Goal: Task Accomplishment & Management: Manage account settings

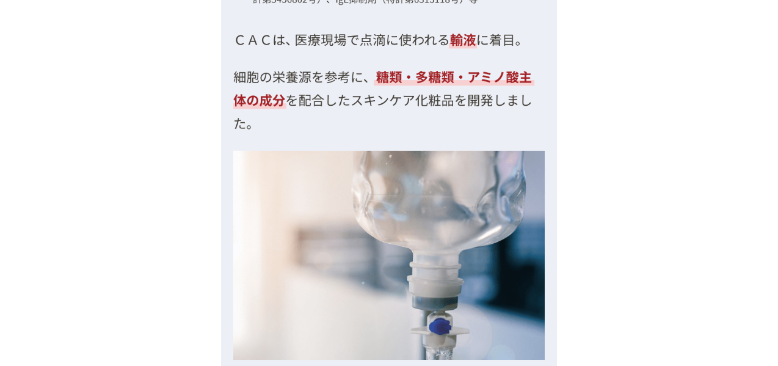
scroll to position [4880, 0]
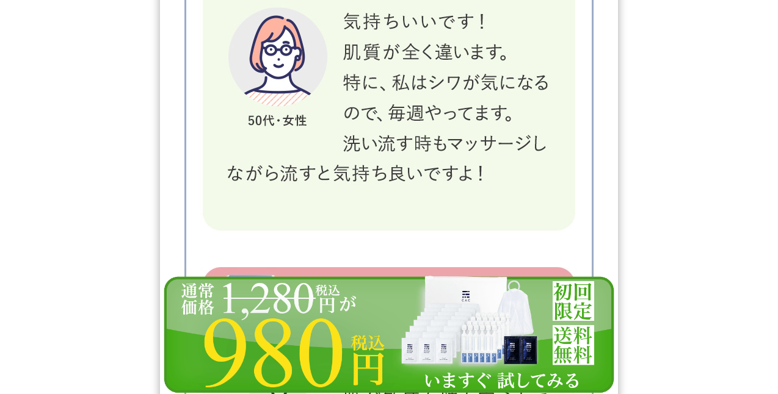
scroll to position [19576, 0]
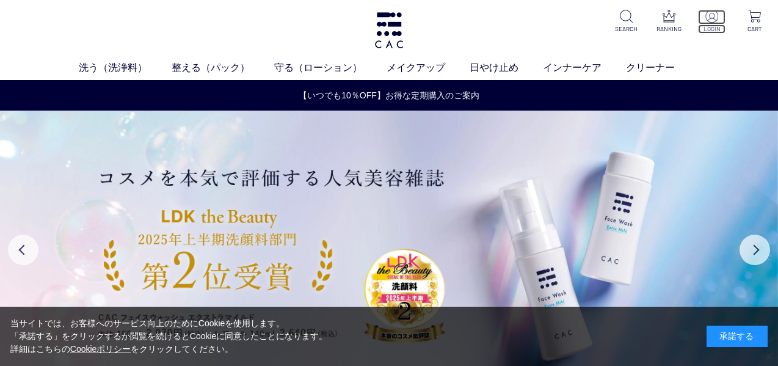
click at [705, 26] on p "LOGIN" at bounding box center [711, 28] width 27 height 9
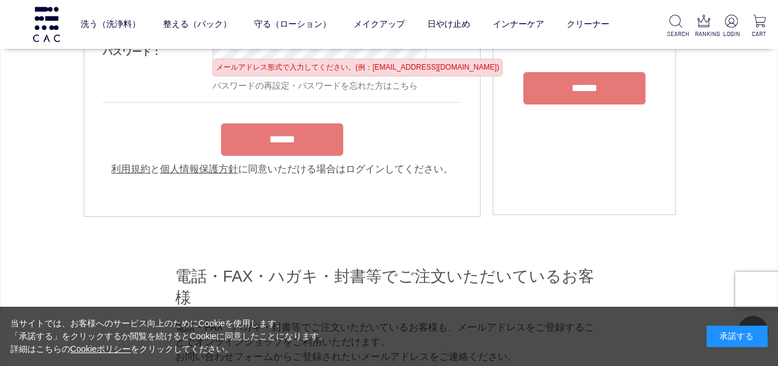
scroll to position [109, 0]
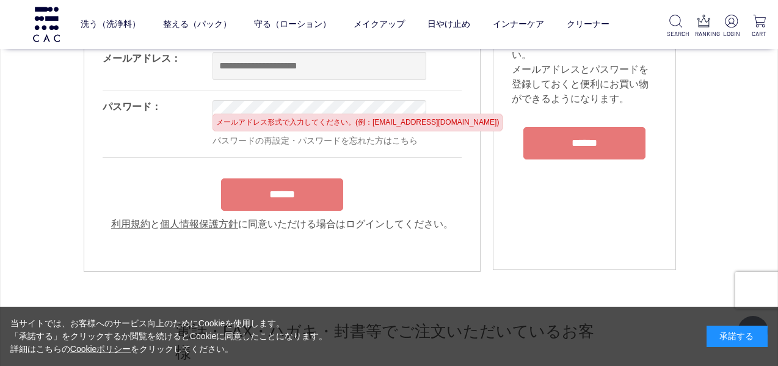
type input "**********"
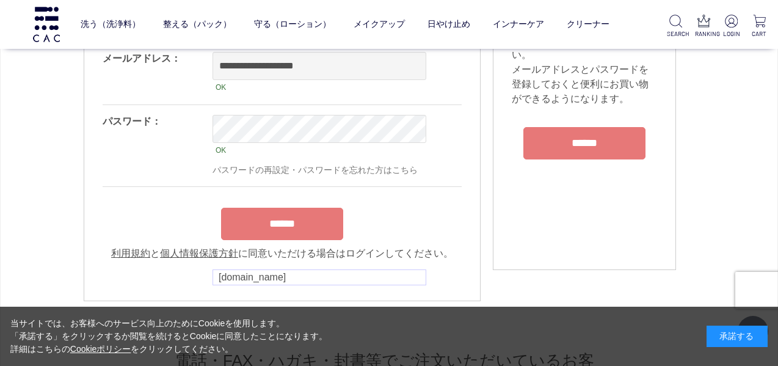
click at [258, 107] on div "OK パスワードの再設定・パスワードを忘れた方はこちら" at bounding box center [371, 145] width 318 height 81
click at [301, 220] on input "******" at bounding box center [282, 224] width 122 height 32
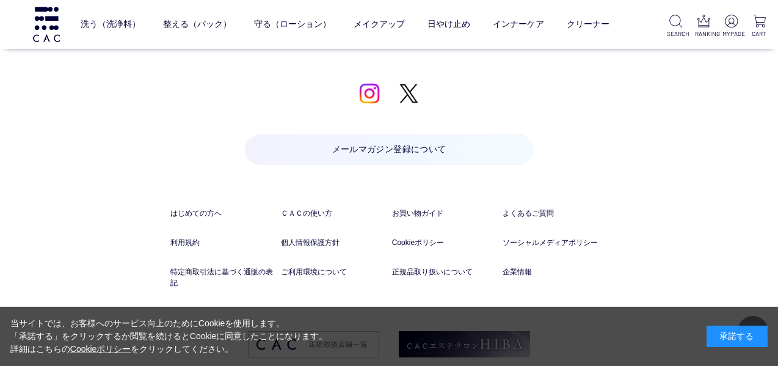
scroll to position [1712, 0]
click at [748, 338] on div "承諾する" at bounding box center [737, 335] width 61 height 21
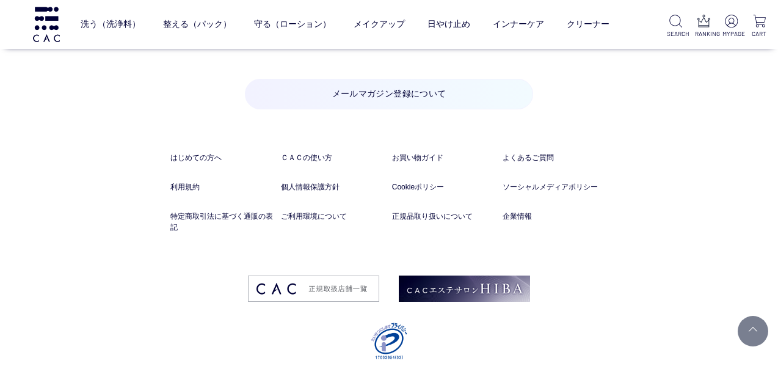
scroll to position [1767, 0]
click at [528, 151] on link "よくあるご質問" at bounding box center [555, 156] width 105 height 11
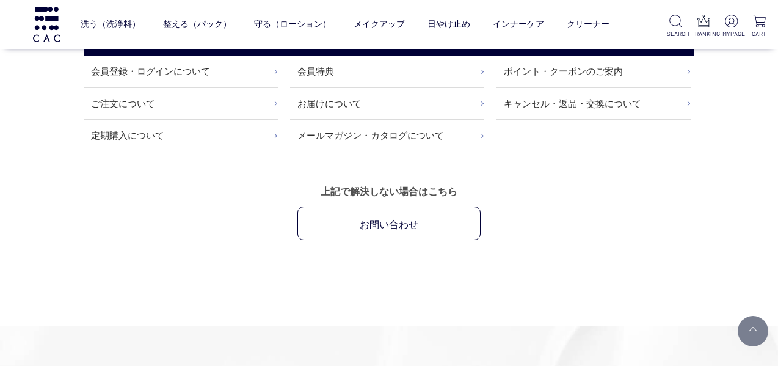
scroll to position [236, 0]
click at [200, 67] on link "会員登録・ログインについて" at bounding box center [181, 71] width 194 height 31
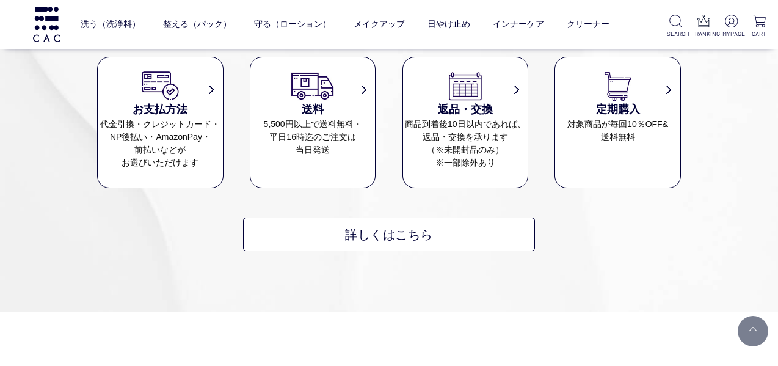
scroll to position [675, 0]
click at [669, 19] on img at bounding box center [675, 21] width 13 height 13
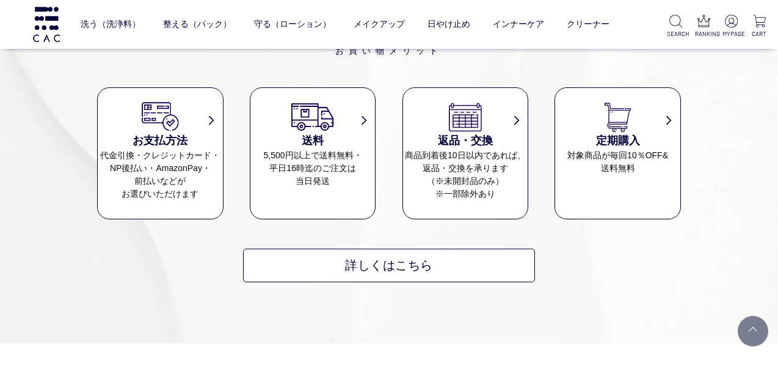
scroll to position [548, 0]
click at [40, 20] on img at bounding box center [46, 24] width 31 height 35
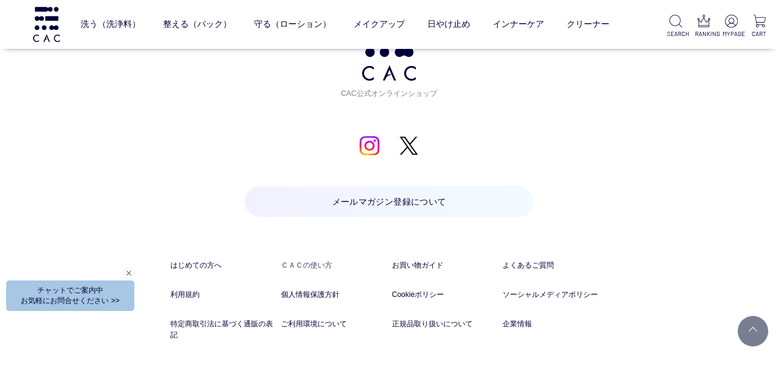
scroll to position [6073, 0]
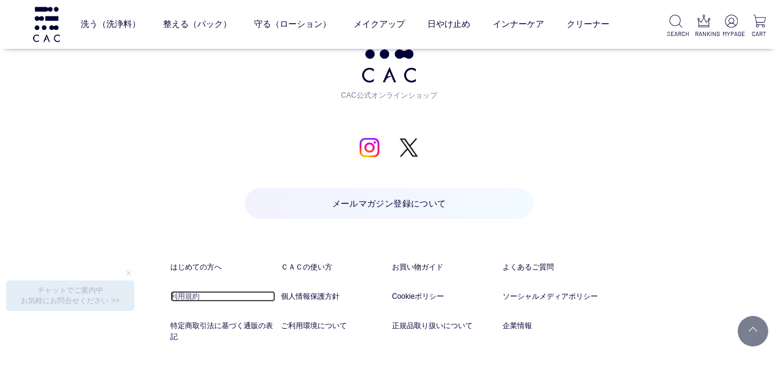
click at [181, 291] on link "利用規約" at bounding box center [222, 296] width 105 height 11
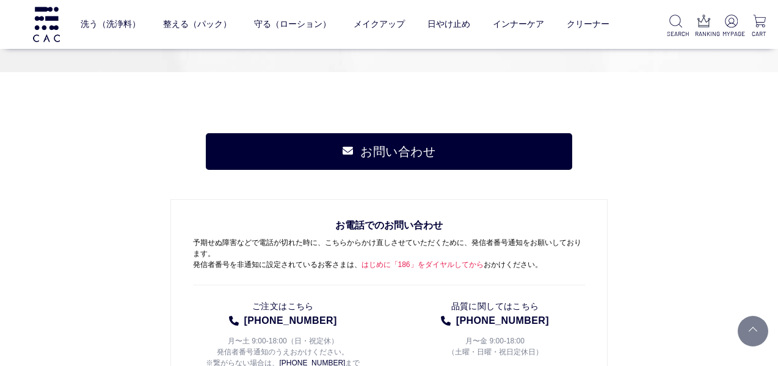
scroll to position [3183, 0]
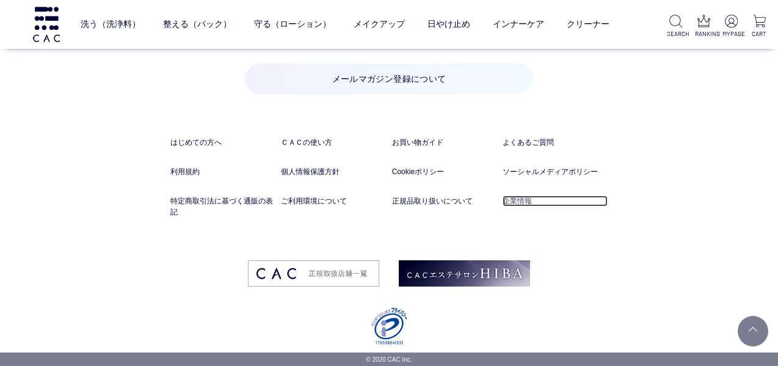
click at [522, 201] on link "企業情報" at bounding box center [555, 200] width 105 height 11
click at [725, 32] on p "MYPAGE" at bounding box center [731, 33] width 18 height 9
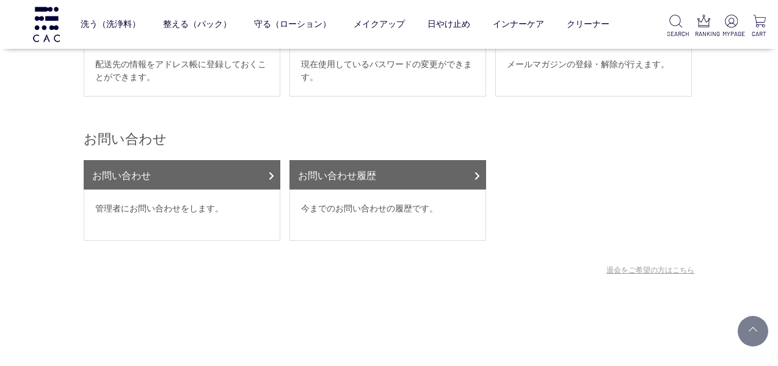
scroll to position [548, 0]
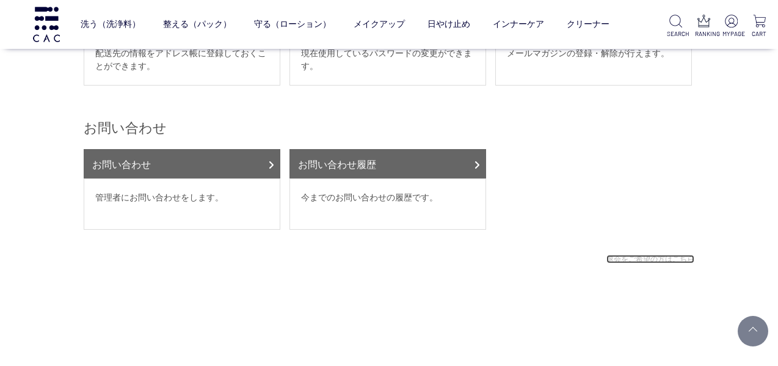
click at [647, 255] on link "退会をご希望の方はこちら" at bounding box center [650, 259] width 88 height 9
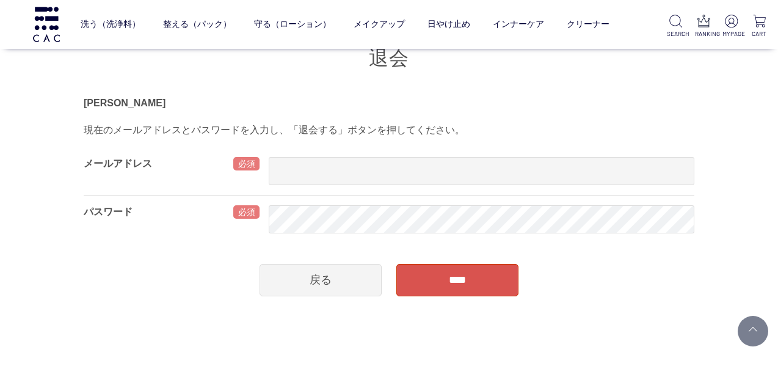
scroll to position [109, 0]
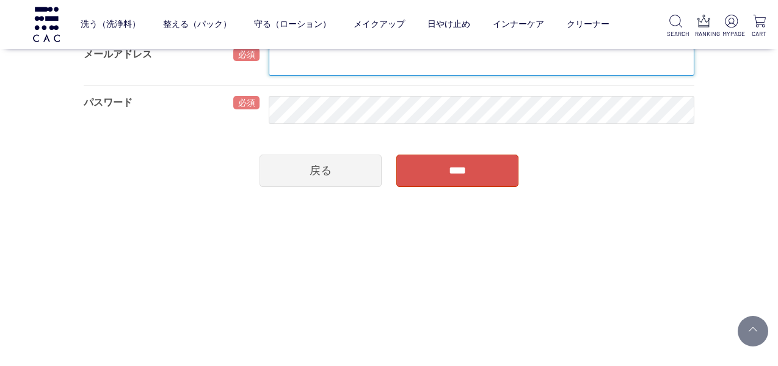
type input "**********"
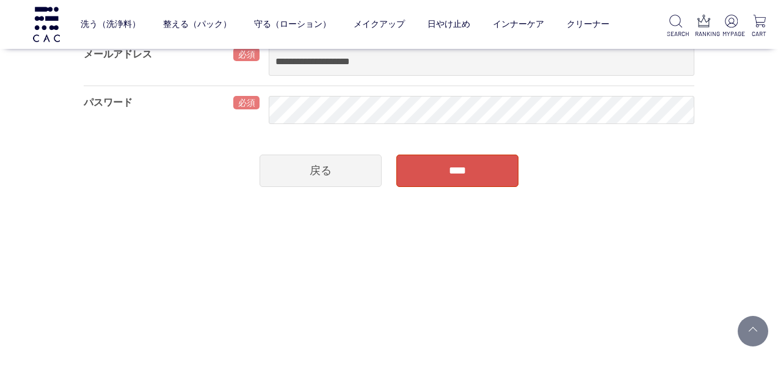
click at [471, 175] on input "****" at bounding box center [457, 170] width 122 height 32
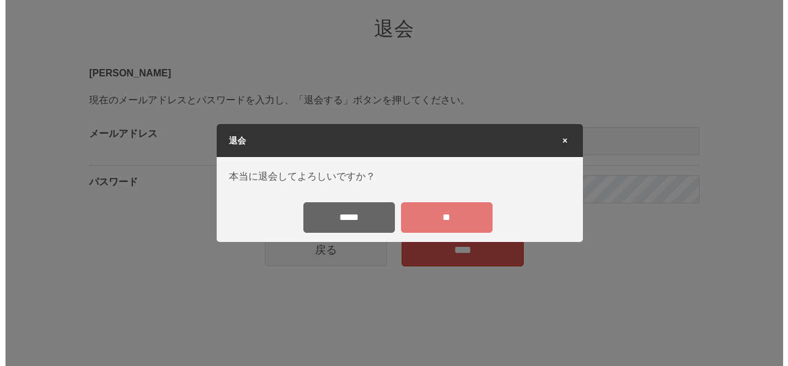
scroll to position [0, 0]
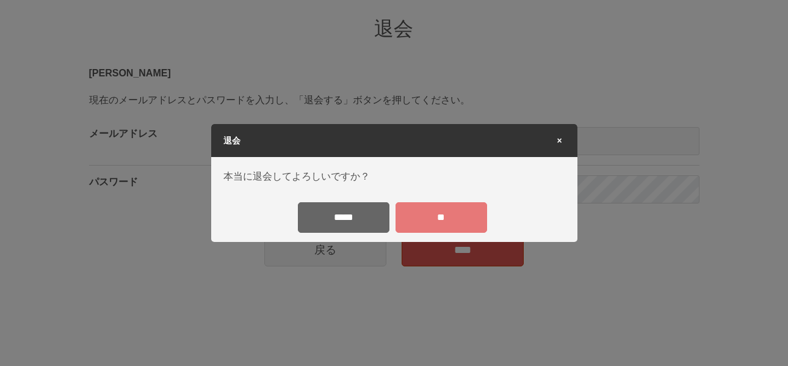
click at [439, 214] on input "**" at bounding box center [442, 217] width 92 height 31
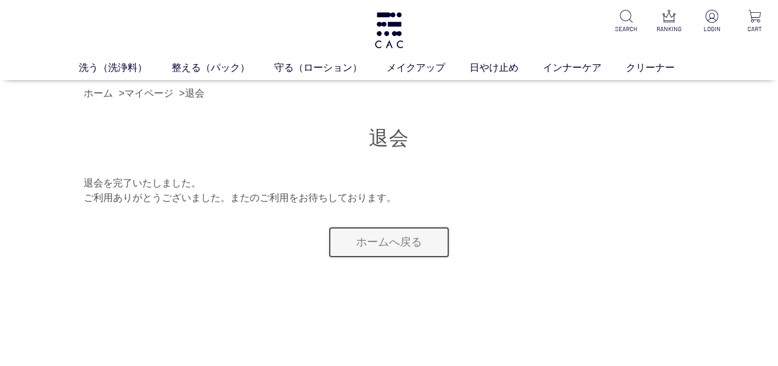
click at [354, 228] on link "ホームへ戻る" at bounding box center [389, 242] width 122 height 32
